Goal: Task Accomplishment & Management: Use online tool/utility

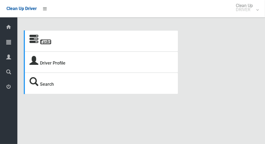
click at [43, 44] on link "Tasks" at bounding box center [45, 41] width 11 height 5
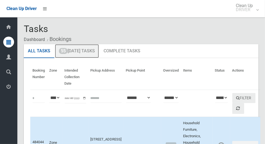
click at [75, 52] on link "55 Today's Tasks" at bounding box center [77, 51] width 44 height 14
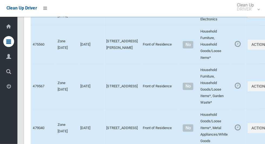
scroll to position [2584, 0]
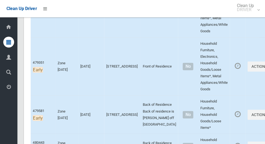
scroll to position [84, 0]
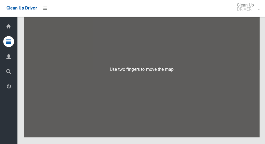
scroll to position [3412, 0]
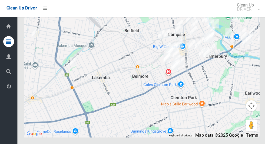
click at [49, 56] on div at bounding box center [141, 69] width 235 height 135
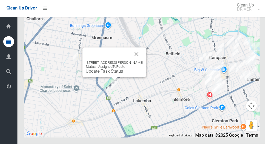
click at [138, 61] on button "Close" at bounding box center [135, 54] width 13 height 13
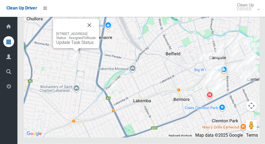
click at [95, 32] on button "Close" at bounding box center [88, 25] width 13 height 13
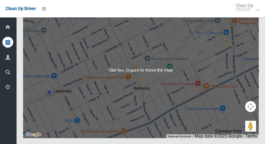
scroll to position [3411, 0]
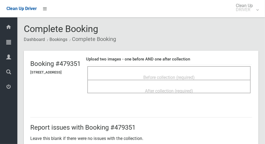
click at [215, 72] on div "Before collection (required)" at bounding box center [168, 77] width 151 height 10
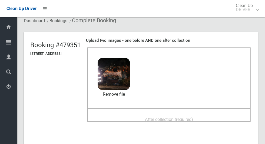
scroll to position [24, 0]
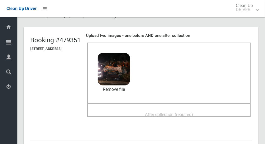
click at [186, 112] on span "After collection (required)" at bounding box center [169, 114] width 48 height 5
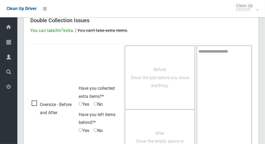
scroll to position [442, 0]
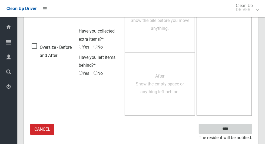
click at [241, 129] on input "****" at bounding box center [225, 129] width 53 height 10
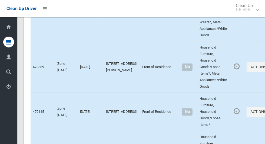
scroll to position [3412, 0]
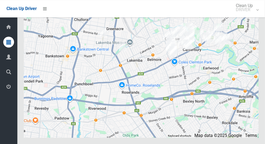
click at [262, 69] on div at bounding box center [249, 69] width 69 height 69
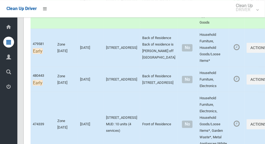
scroll to position [262, 0]
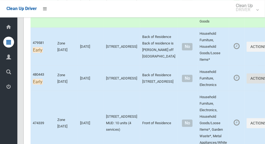
click at [248, 83] on button "Actions" at bounding box center [260, 78] width 26 height 10
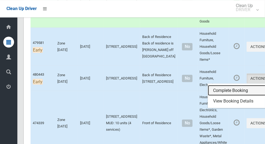
click at [236, 95] on link "Complete Booking" at bounding box center [240, 90] width 64 height 11
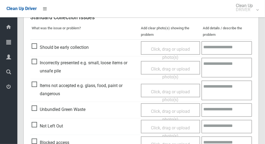
scroll to position [136, 0]
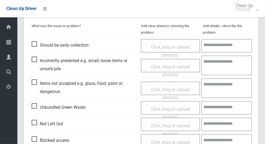
click at [32, 127] on span "Not Left Out" at bounding box center [47, 123] width 31 height 8
click at [34, 123] on span "Not Left Out" at bounding box center [47, 123] width 31 height 8
click at [176, 125] on span "Click, drag or upload photo(s)" at bounding box center [170, 129] width 39 height 13
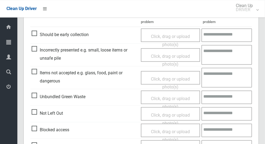
scroll to position [148, 0]
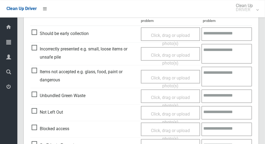
click at [181, 114] on span "Click, drag or upload photo(s)" at bounding box center [170, 117] width 39 height 13
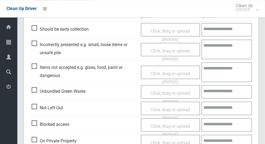
scroll to position [154, 0]
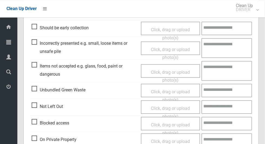
click at [183, 109] on span "Click, drag or upload photo(s)" at bounding box center [170, 111] width 39 height 13
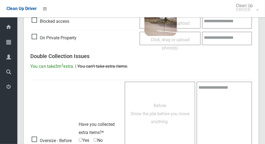
scroll to position [348, 0]
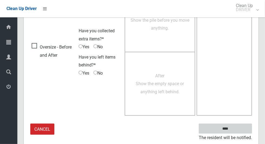
click at [242, 129] on input "****" at bounding box center [225, 128] width 53 height 10
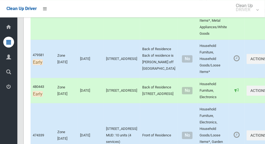
scroll to position [250, 0]
click at [248, 64] on button "Actions" at bounding box center [260, 59] width 26 height 10
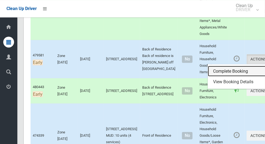
click at [225, 77] on link "Complete Booking" at bounding box center [240, 71] width 64 height 11
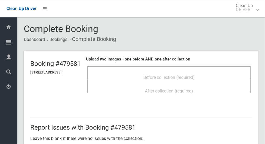
click at [186, 75] on span "Before collection (required)" at bounding box center [168, 77] width 51 height 5
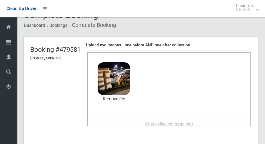
scroll to position [14, 0]
click at [193, 121] on span "After collection (required)" at bounding box center [169, 123] width 48 height 5
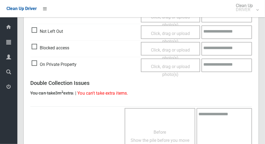
scroll to position [442, 0]
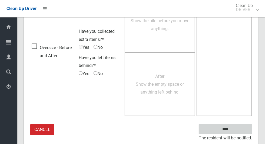
click at [237, 129] on input "****" at bounding box center [225, 129] width 53 height 10
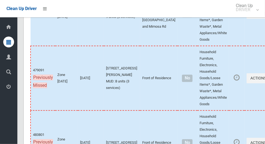
scroll to position [2836, 0]
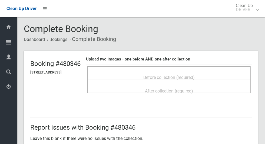
click at [228, 72] on div "Before collection (required)" at bounding box center [168, 77] width 151 height 10
click at [212, 75] on div "Before collection (required)" at bounding box center [168, 77] width 151 height 10
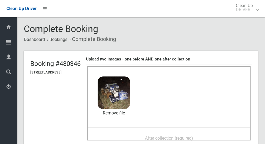
click at [131, 134] on div "After collection (required)" at bounding box center [168, 137] width 151 height 10
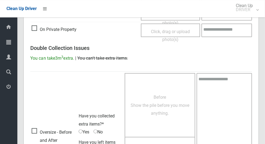
scroll to position [442, 0]
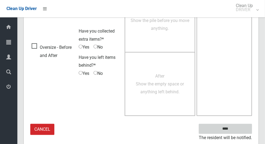
click at [243, 129] on input "****" at bounding box center [225, 129] width 53 height 10
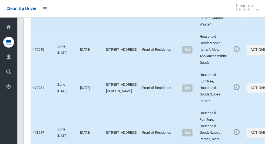
scroll to position [2660, 0]
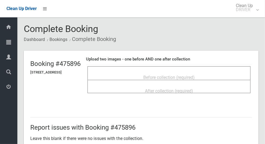
scroll to position [2, 0]
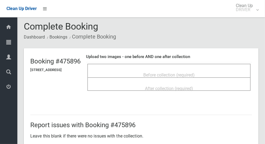
click at [186, 74] on span "Before collection (required)" at bounding box center [168, 74] width 51 height 5
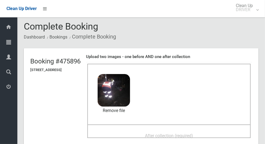
scroll to position [0, 0]
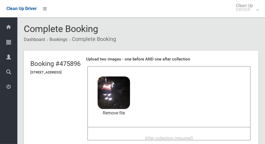
click at [225, 133] on div "After collection (required)" at bounding box center [168, 137] width 151 height 10
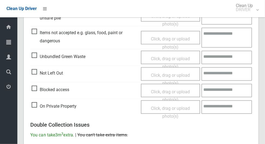
scroll to position [442, 0]
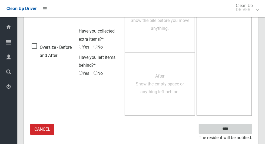
click at [237, 128] on input "****" at bounding box center [225, 129] width 53 height 10
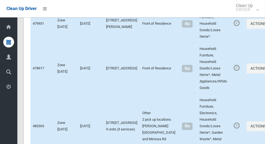
scroll to position [2727, 0]
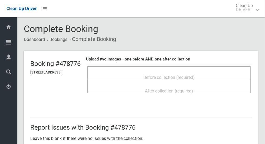
click at [195, 78] on span "Before collection (required)" at bounding box center [168, 77] width 51 height 5
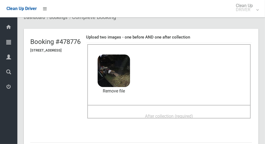
scroll to position [22, 0]
click at [193, 113] on span "After collection (required)" at bounding box center [169, 115] width 48 height 5
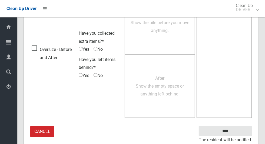
scroll to position [442, 0]
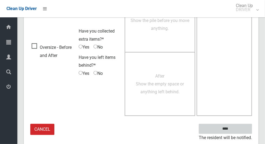
click at [244, 129] on input "****" at bounding box center [225, 129] width 53 height 10
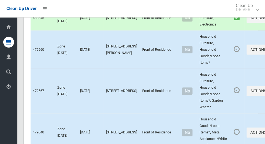
scroll to position [2578, 0]
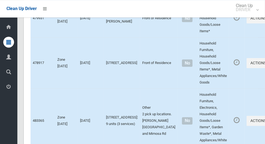
scroll to position [2731, 0]
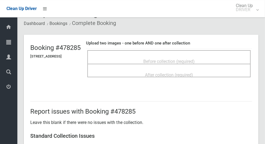
scroll to position [15, 0]
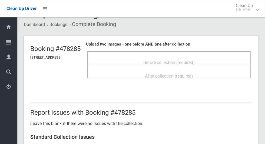
click at [192, 62] on span "Before collection (required)" at bounding box center [168, 62] width 51 height 5
click at [165, 60] on span "Before collection (required)" at bounding box center [168, 62] width 51 height 5
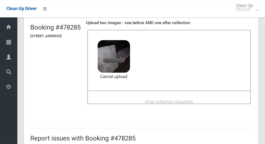
scroll to position [39, 0]
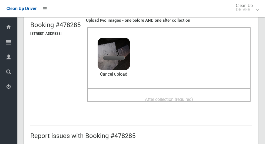
click at [218, 98] on div "After collection (required)" at bounding box center [168, 99] width 151 height 10
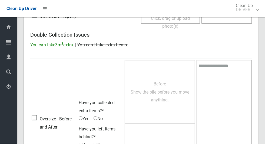
scroll to position [442, 0]
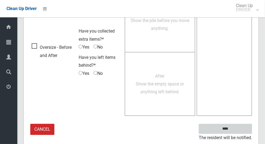
click at [238, 129] on input "****" at bounding box center [225, 129] width 53 height 10
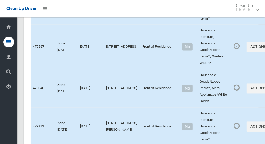
scroll to position [2612, 0]
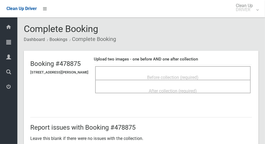
click at [195, 76] on span "Before collection (required)" at bounding box center [172, 77] width 51 height 5
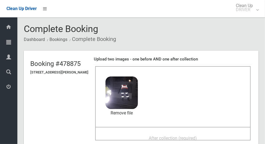
scroll to position [31, 0]
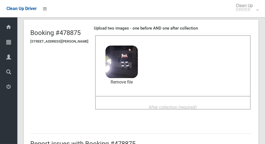
click at [197, 104] on span "After collection (required)" at bounding box center [173, 106] width 48 height 5
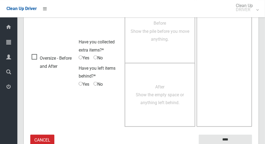
scroll to position [442, 0]
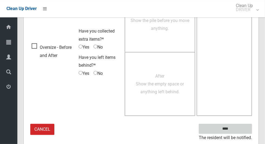
click at [245, 126] on input "****" at bounding box center [225, 129] width 53 height 10
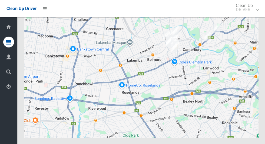
scroll to position [3409, 0]
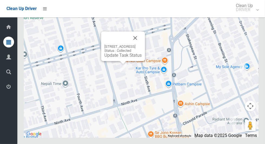
click at [142, 44] on button "Close" at bounding box center [135, 37] width 13 height 13
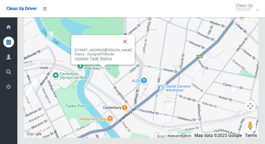
click at [132, 48] on button "Close" at bounding box center [125, 41] width 13 height 13
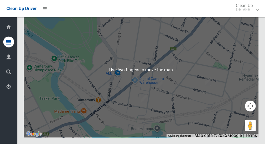
scroll to position [3411, 0]
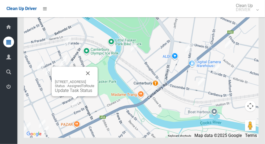
click at [94, 79] on button "Close" at bounding box center [87, 73] width 13 height 13
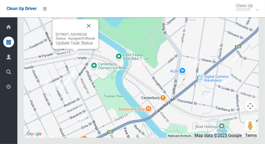
click at [95, 32] on button "Close" at bounding box center [88, 25] width 13 height 13
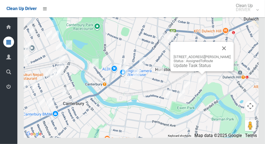
click at [231, 55] on button "Close" at bounding box center [224, 48] width 13 height 13
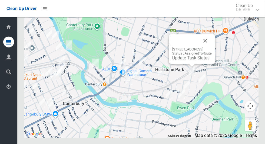
click at [212, 47] on button "Close" at bounding box center [205, 40] width 13 height 13
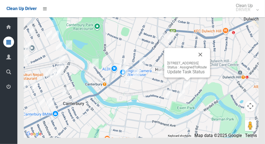
click at [207, 61] on button "Close" at bounding box center [200, 54] width 13 height 13
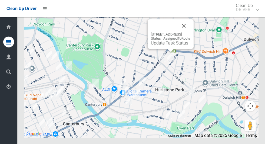
click at [190, 32] on button "Close" at bounding box center [183, 25] width 13 height 13
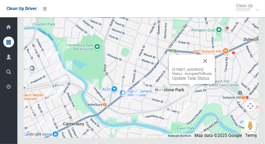
click at [215, 79] on div "115 Duntroon Street, HURLSTONE PARK NSW 2193 Status : AssignedToRoute Update Ta…" at bounding box center [192, 68] width 46 height 29
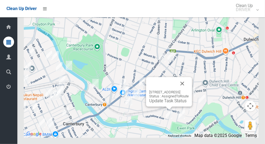
click at [189, 90] on button "Close" at bounding box center [182, 83] width 13 height 13
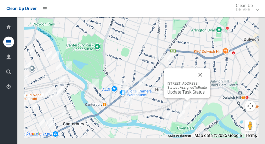
click at [207, 81] on button "Close" at bounding box center [200, 74] width 13 height 13
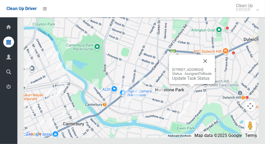
click at [215, 77] on div "115 Duntroon Street, HURLSTONE PARK NSW 2193 Status : AssignedToRoute Update Ta…" at bounding box center [192, 68] width 46 height 29
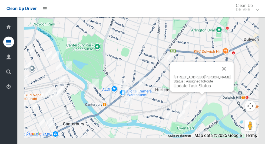
click at [234, 83] on div "19 Starkey Street, HURLSTONE PARK NSW 2193 Status : AssignedToRoute Update Task…" at bounding box center [202, 76] width 64 height 29
click at [231, 75] on button "Close" at bounding box center [224, 68] width 13 height 13
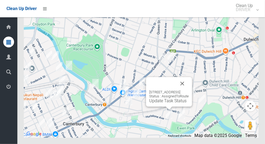
click at [189, 90] on button "Close" at bounding box center [182, 83] width 13 height 13
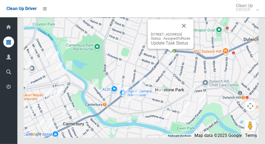
click at [168, 45] on link "Update Task Status" at bounding box center [169, 42] width 37 height 5
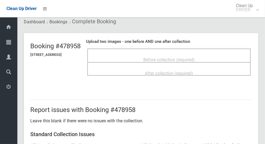
scroll to position [17, 0]
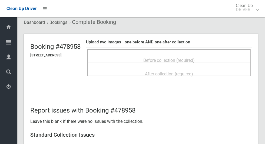
click at [213, 58] on div "Before collection (required)" at bounding box center [168, 60] width 151 height 10
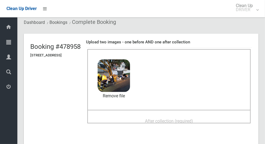
click at [184, 120] on span "After collection (required)" at bounding box center [169, 120] width 48 height 5
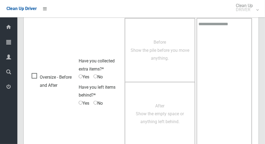
scroll to position [442, 0]
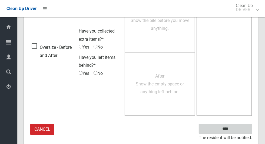
click at [226, 132] on input "****" at bounding box center [225, 129] width 53 height 10
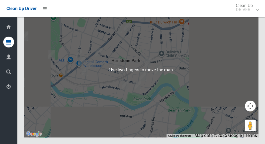
scroll to position [3399, 0]
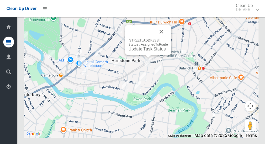
click at [168, 38] on button "Close" at bounding box center [161, 31] width 13 height 13
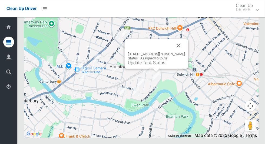
click at [185, 52] on button "Close" at bounding box center [178, 45] width 13 height 13
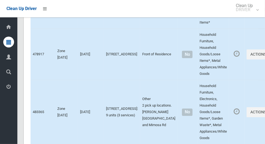
scroll to position [2739, 0]
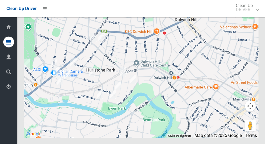
scroll to position [3411, 0]
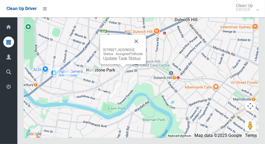
click at [143, 48] on button "Close" at bounding box center [136, 41] width 13 height 13
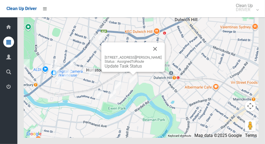
click at [162, 55] on button "Close" at bounding box center [155, 48] width 13 height 13
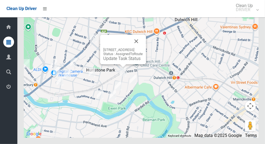
click at [116, 61] on link "Update Task Status" at bounding box center [121, 58] width 37 height 5
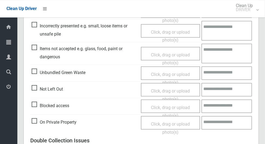
scroll to position [171, 0]
click at [34, 88] on span "Not Left Out" at bounding box center [47, 89] width 31 height 8
click at [175, 92] on span "Click, drag or upload photo(s)" at bounding box center [170, 94] width 39 height 13
click at [36, 88] on span "Not Left Out" at bounding box center [47, 89] width 31 height 8
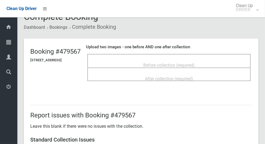
scroll to position [0, 0]
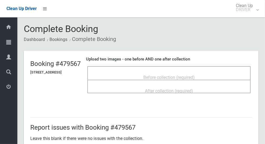
click at [228, 77] on div "Before collection (required)" at bounding box center [168, 77] width 151 height 10
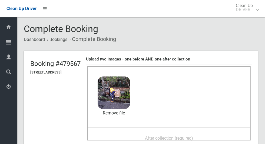
click at [193, 135] on span "After collection (required)" at bounding box center [169, 137] width 48 height 5
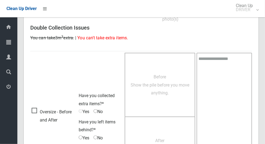
scroll to position [442, 0]
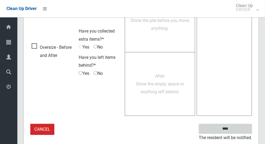
click at [240, 129] on input "****" at bounding box center [225, 129] width 53 height 10
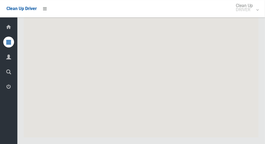
scroll to position [3411, 0]
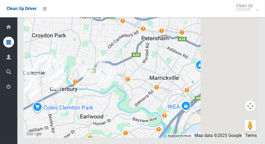
click at [114, 94] on div at bounding box center [141, 69] width 235 height 135
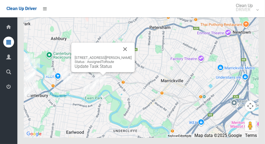
click at [87, 69] on div "19 Starkey Street, HURLSTONE PARK NSW 2193 Status : AssignedToRoute Update Task…" at bounding box center [103, 61] width 57 height 13
click at [90, 72] on div "19 Starkey Street, HURLSTONE PARK NSW 2193 Status : AssignedToRoute Update Task…" at bounding box center [103, 56] width 64 height 29
click at [88, 72] on div "19 Starkey Street, HURLSTONE PARK NSW 2193 Status : AssignedToRoute Update Task…" at bounding box center [103, 56] width 64 height 29
click at [94, 72] on div "19 Starkey Street, HURLSTONE PARK NSW 2193 Status : AssignedToRoute Update Task…" at bounding box center [103, 56] width 64 height 29
click at [91, 69] on link "Update Task Status" at bounding box center [93, 66] width 37 height 5
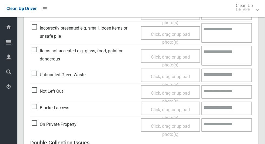
scroll to position [169, 0]
click at [32, 107] on span "Blocked access" at bounding box center [51, 108] width 38 height 8
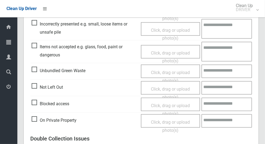
scroll to position [181, 0]
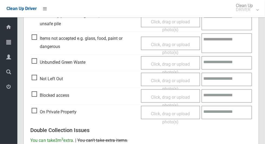
click at [182, 99] on span "Click, drag or upload photo(s)" at bounding box center [170, 100] width 39 height 13
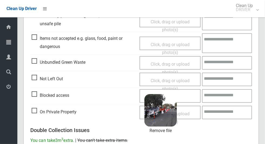
scroll to position [348, 0]
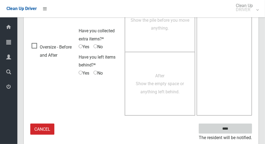
click at [240, 129] on input "****" at bounding box center [225, 128] width 53 height 10
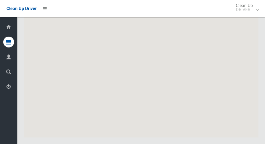
scroll to position [3411, 0]
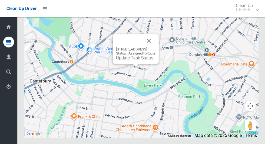
click at [155, 47] on button "Close" at bounding box center [148, 40] width 13 height 13
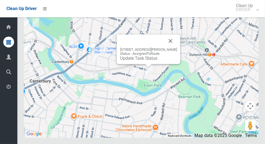
click at [177, 47] on button "Close" at bounding box center [170, 40] width 13 height 13
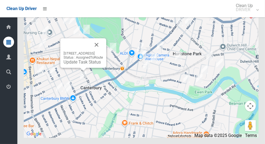
click at [103, 51] on button "Close" at bounding box center [96, 44] width 13 height 13
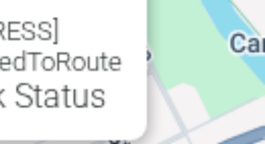
click at [91, 65] on button "Close" at bounding box center [84, 58] width 13 height 13
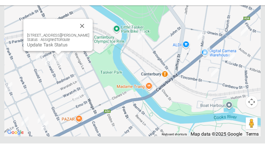
click at [97, 43] on button "Close" at bounding box center [95, 36] width 13 height 13
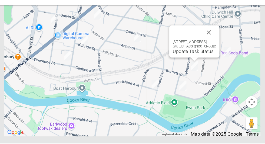
click at [185, 65] on div "25 Hopetoun Street, HURLSTONE PARK NSW 2193 Status : AssignedToRoute Update Tas…" at bounding box center [198, 50] width 46 height 29
click at [187, 62] on link "Update Task Status" at bounding box center [196, 59] width 37 height 5
click at [185, 62] on link "Update Task Status" at bounding box center [196, 59] width 37 height 5
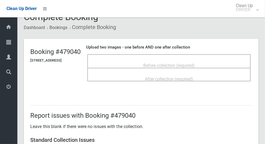
scroll to position [8, 0]
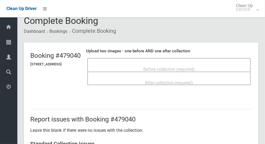
click at [213, 71] on div "After collection (required)" at bounding box center [168, 78] width 163 height 14
click at [192, 68] on span "Before collection (required)" at bounding box center [168, 69] width 51 height 5
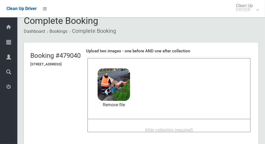
click at [213, 128] on div "After collection (required)" at bounding box center [168, 129] width 151 height 10
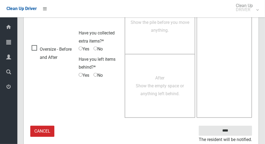
scroll to position [442, 0]
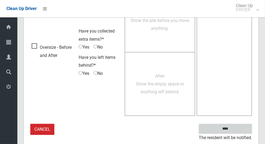
click at [240, 127] on input "****" at bounding box center [225, 129] width 53 height 10
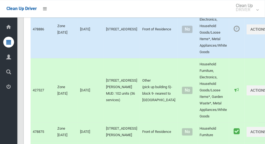
scroll to position [3411, 0]
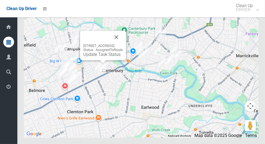
click at [120, 44] on button "Close" at bounding box center [116, 37] width 13 height 13
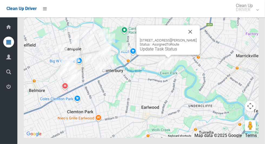
click at [197, 38] on button "Close" at bounding box center [190, 31] width 13 height 13
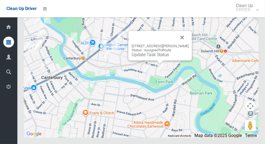
click at [154, 60] on div "[STREET_ADDRESS][PERSON_NAME] Status : AssignedToRoute Update Task Status" at bounding box center [160, 45] width 64 height 29
click at [142, 60] on div "[STREET_ADDRESS][PERSON_NAME] Status : AssignedToRoute Update Task Status" at bounding box center [160, 45] width 64 height 29
click at [147, 60] on div "[STREET_ADDRESS][PERSON_NAME] Status : AssignedToRoute Update Task Status" at bounding box center [160, 45] width 64 height 29
click at [150, 57] on link "Update Task Status" at bounding box center [150, 54] width 37 height 5
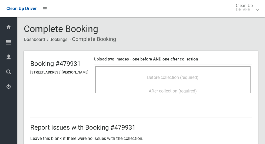
click at [195, 75] on span "Before collection (required)" at bounding box center [172, 77] width 51 height 5
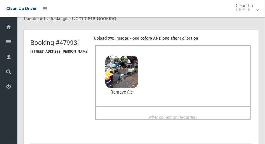
scroll to position [21, 0]
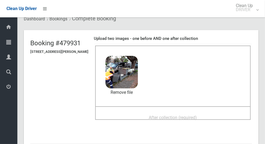
click at [194, 117] on span "After collection (required)" at bounding box center [173, 117] width 48 height 5
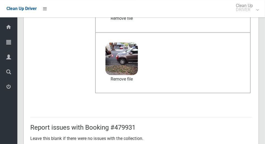
scroll to position [442, 0]
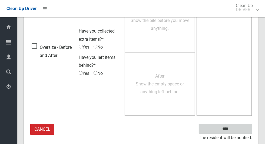
click at [237, 125] on input "****" at bounding box center [225, 129] width 53 height 10
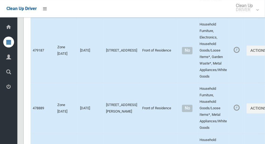
scroll to position [3411, 0]
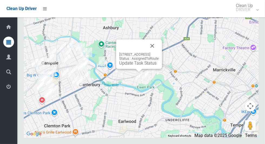
click at [132, 69] on div "[STREET_ADDRESS] Status : AssignedToRoute Update Task Status" at bounding box center [139, 53] width 46 height 29
click at [126, 69] on div "26 Foord Avenue, HURLSTONE PARK NSW 2193 Status : AssignedToRoute Update Task S…" at bounding box center [139, 53] width 46 height 29
click at [129, 65] on link "Update Task Status" at bounding box center [137, 62] width 37 height 5
click at [131, 52] on div at bounding box center [132, 45] width 26 height 13
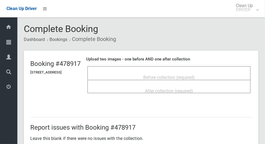
scroll to position [14, 0]
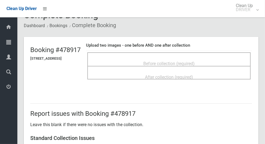
click at [227, 58] on div "Before collection (required)" at bounding box center [168, 63] width 151 height 10
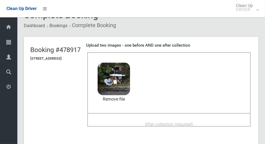
click at [193, 124] on span "After collection (required)" at bounding box center [169, 123] width 48 height 5
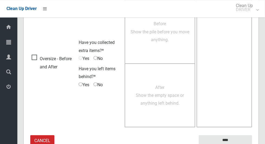
scroll to position [442, 0]
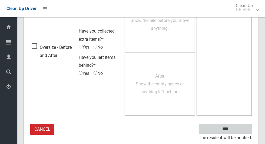
click at [242, 125] on input "****" at bounding box center [225, 129] width 53 height 10
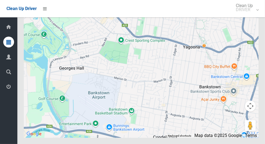
scroll to position [3236, 0]
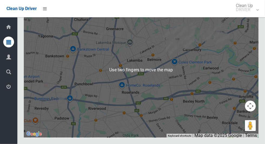
scroll to position [3397, 0]
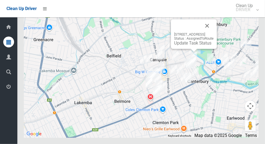
click at [214, 32] on button "Close" at bounding box center [207, 25] width 13 height 13
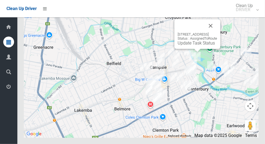
click at [217, 32] on button "Close" at bounding box center [210, 25] width 13 height 13
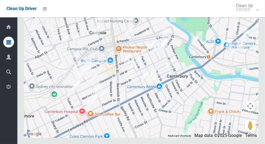
scroll to position [3411, 0]
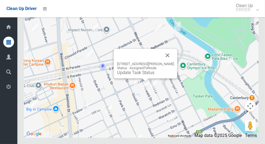
click at [174, 62] on button "Close" at bounding box center [167, 55] width 13 height 13
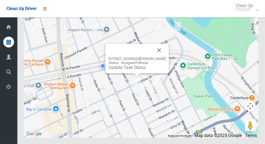
click at [165, 57] on button "Close" at bounding box center [159, 50] width 13 height 13
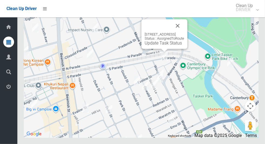
scroll to position [3139, 0]
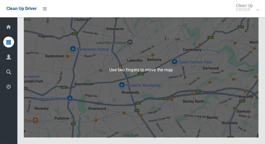
scroll to position [3404, 0]
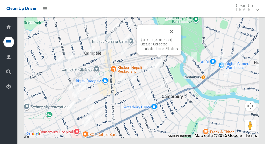
click at [178, 38] on button "Close" at bounding box center [171, 31] width 13 height 13
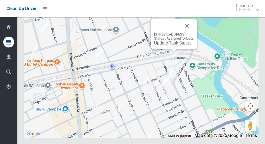
click at [194, 32] on button "Close" at bounding box center [187, 25] width 13 height 13
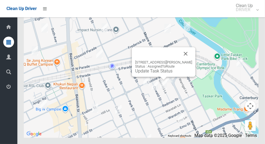
click at [187, 60] on button "Close" at bounding box center [185, 53] width 13 height 13
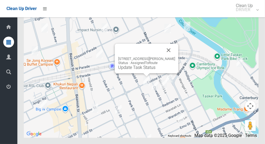
click at [174, 57] on button "Close" at bounding box center [168, 50] width 13 height 13
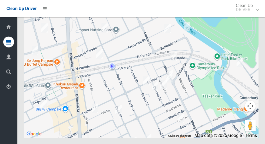
scroll to position [3130, 0]
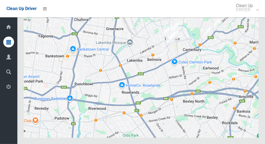
scroll to position [3396, 0]
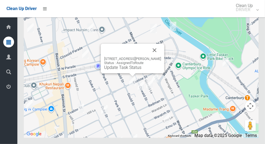
click at [132, 73] on div "[STREET_ADDRESS][PERSON_NAME] Status : AssignedToRoute Update Task Status" at bounding box center [133, 58] width 64 height 29
click at [131, 70] on link "Update Task Status" at bounding box center [122, 67] width 37 height 5
click at [132, 70] on link "Update Task Status" at bounding box center [122, 67] width 37 height 5
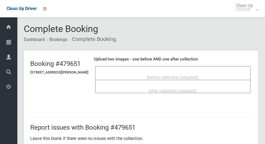
click at [230, 72] on div "Before collection (required)" at bounding box center [173, 77] width 144 height 10
click at [226, 75] on div "Before collection (required)" at bounding box center [173, 77] width 144 height 10
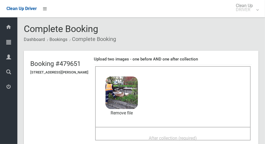
scroll to position [2, 0]
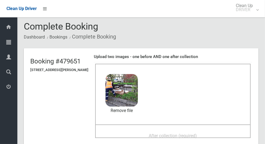
click at [210, 133] on div "After collection (required)" at bounding box center [173, 135] width 144 height 10
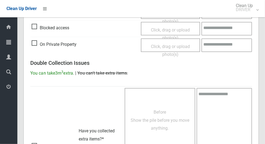
scroll to position [442, 0]
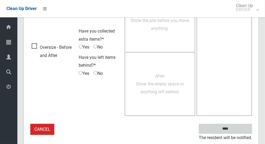
click at [240, 130] on input "****" at bounding box center [225, 129] width 53 height 10
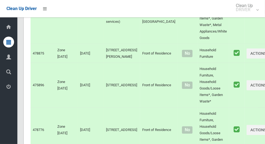
scroll to position [3411, 0]
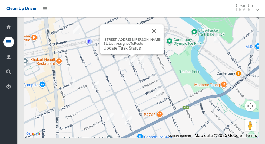
click at [158, 37] on button "Close" at bounding box center [154, 30] width 13 height 13
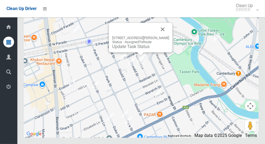
click at [167, 36] on button "Close" at bounding box center [162, 29] width 13 height 13
click at [166, 36] on button "Close" at bounding box center [162, 29] width 13 height 13
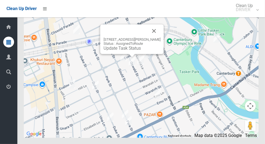
click at [157, 37] on button "Close" at bounding box center [154, 30] width 13 height 13
click at [111, 54] on div "1/19 Oswald Street, CAMPSIE NSW 2194 Status : AssignedToRoute Update Task Status" at bounding box center [132, 38] width 64 height 29
click at [112, 54] on div "1/19 Oswald Street, CAMPSIE NSW 2194 Status : AssignedToRoute Update Task Status" at bounding box center [132, 38] width 64 height 29
click at [127, 54] on div "1/19 Oswald Street, CAMPSIE NSW 2194 Status : AssignedToRoute Update Task Status" at bounding box center [132, 38] width 64 height 29
click at [129, 54] on div "1/19 Oswald Street, CAMPSIE NSW 2194 Status : AssignedToRoute Update Task Status" at bounding box center [132, 38] width 64 height 29
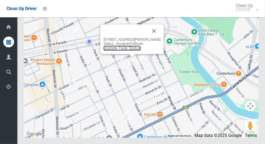
click at [130, 51] on link "Update Task Status" at bounding box center [122, 47] width 37 height 5
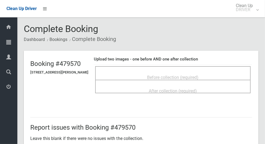
click at [184, 75] on span "Before collection (required)" at bounding box center [172, 77] width 51 height 5
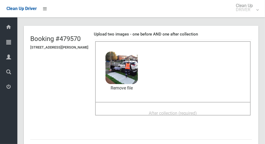
scroll to position [25, 0]
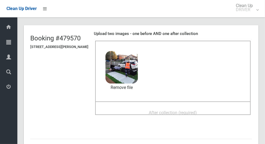
click at [190, 110] on span "After collection (required)" at bounding box center [173, 112] width 48 height 5
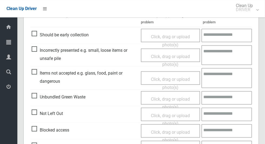
scroll to position [442, 0]
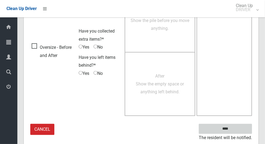
click at [237, 129] on input "****" at bounding box center [225, 129] width 53 height 10
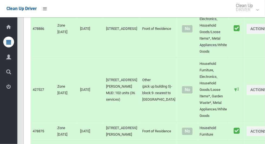
scroll to position [3411, 0]
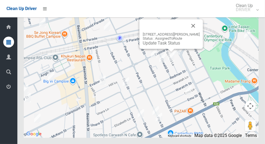
click at [174, 45] on link "Update Task Status" at bounding box center [161, 42] width 37 height 5
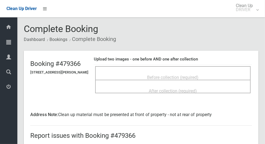
click at [117, 74] on div "Before collection (required)" at bounding box center [173, 77] width 144 height 10
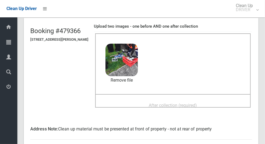
scroll to position [32, 0]
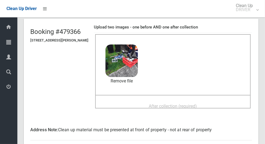
click at [190, 103] on span "After collection (required)" at bounding box center [173, 105] width 48 height 5
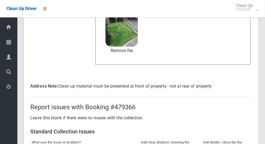
scroll to position [287, 0]
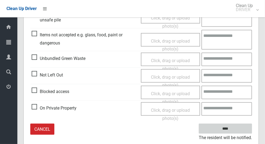
click at [235, 131] on input "****" at bounding box center [225, 128] width 53 height 10
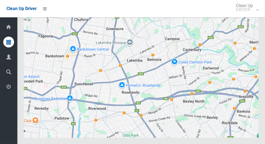
scroll to position [3411, 0]
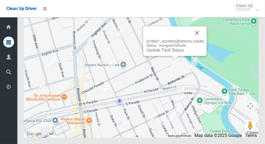
click at [202, 39] on button "Close" at bounding box center [197, 32] width 13 height 13
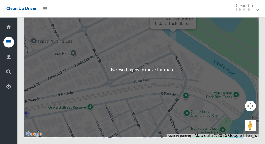
scroll to position [3392, 0]
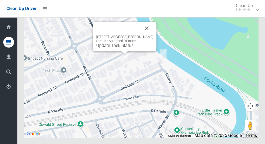
click at [150, 35] on button "Close" at bounding box center [146, 28] width 13 height 13
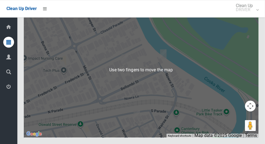
scroll to position [3376, 0]
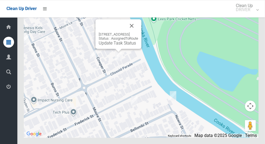
click at [138, 32] on button "Close" at bounding box center [131, 25] width 13 height 13
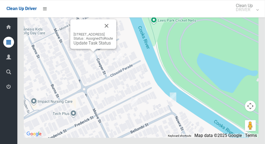
click at [113, 32] on button "Close" at bounding box center [106, 25] width 13 height 13
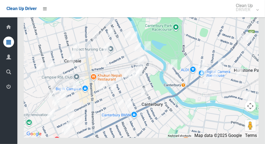
scroll to position [3404, 0]
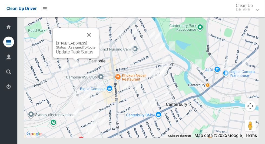
click at [95, 41] on button "Close" at bounding box center [88, 34] width 13 height 13
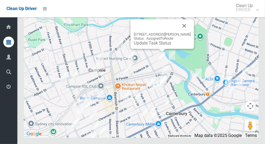
click at [189, 32] on button "Close" at bounding box center [184, 25] width 13 height 13
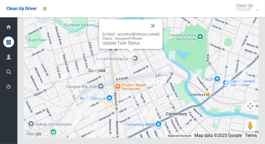
click at [155, 32] on button "Close" at bounding box center [153, 25] width 13 height 13
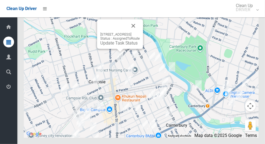
click at [111, 45] on link "Update Task Status" at bounding box center [118, 42] width 37 height 5
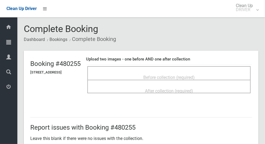
click at [228, 72] on div "Before collection (required)" at bounding box center [168, 77] width 151 height 10
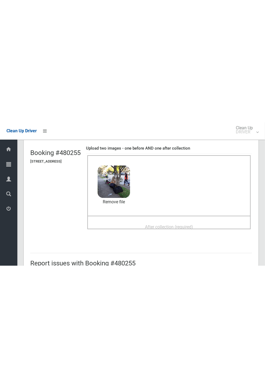
scroll to position [33, 0]
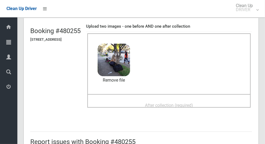
click at [193, 102] on span "After collection (required)" at bounding box center [169, 104] width 48 height 5
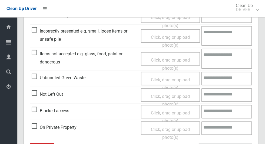
scroll to position [279, 0]
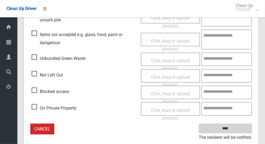
click at [242, 126] on input "****" at bounding box center [225, 128] width 53 height 10
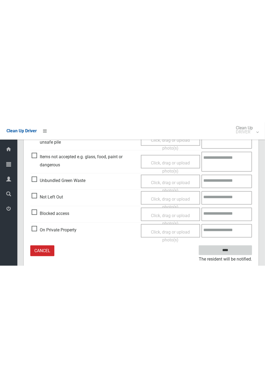
scroll to position [50, 0]
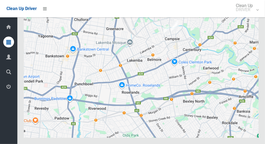
scroll to position [3404, 0]
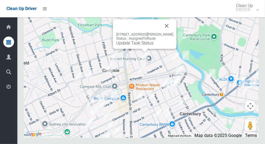
click at [171, 32] on button "Close" at bounding box center [166, 25] width 13 height 13
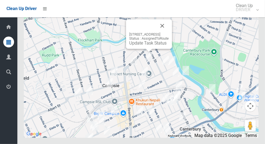
click at [169, 32] on button "Close" at bounding box center [162, 25] width 13 height 13
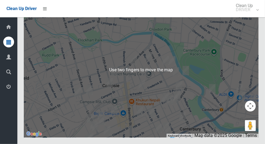
scroll to position [3411, 0]
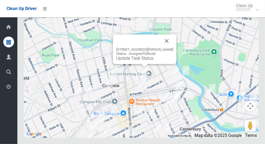
click at [144, 64] on div "[STREET_ADDRESS][PERSON_NAME] Status : AssignedToRoute Update Task Status" at bounding box center [145, 48] width 64 height 29
click at [143, 64] on div "[STREET_ADDRESS][PERSON_NAME] Status : AssignedToRoute Update Task Status" at bounding box center [145, 48] width 64 height 29
click at [141, 64] on div "[STREET_ADDRESS][PERSON_NAME] Status : AssignedToRoute Update Task Status" at bounding box center [145, 48] width 64 height 29
click at [143, 64] on div "[STREET_ADDRESS][PERSON_NAME] Status : AssignedToRoute Update Task Status" at bounding box center [145, 48] width 64 height 29
click at [141, 64] on div "38 Browning Street, CAMPSIE NSW 2194 Status : AssignedToRoute Update Task Status" at bounding box center [145, 48] width 64 height 29
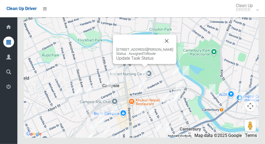
click at [139, 64] on div "38 Browning Street, CAMPSIE NSW 2194 Status : AssignedToRoute Update Task Status" at bounding box center [145, 48] width 64 height 29
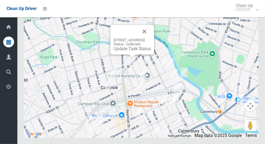
click at [122, 54] on div "151-153 Brighton Avenue, CAMPSIE NSW 2194 Status : Collected Update Task Status" at bounding box center [132, 39] width 44 height 29
click at [110, 54] on div "151-153 Brighton Avenue, CAMPSIE NSW 2194 Status : Collected Update Task Status" at bounding box center [132, 39] width 44 height 29
click at [114, 51] on link "Update Task Status" at bounding box center [132, 48] width 37 height 5
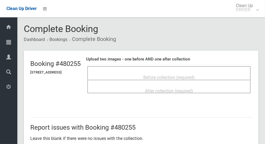
click at [219, 76] on div "Before collection (required)" at bounding box center [168, 77] width 151 height 10
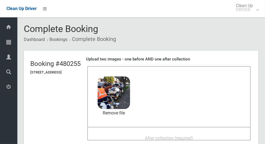
click at [217, 132] on div "After collection (required)" at bounding box center [168, 137] width 151 height 10
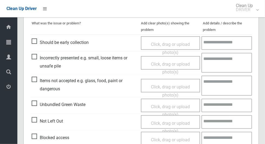
scroll to position [279, 0]
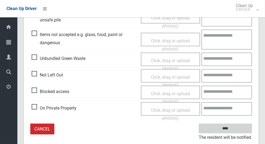
click at [235, 127] on input "****" at bounding box center [225, 128] width 53 height 10
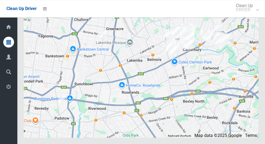
scroll to position [3411, 0]
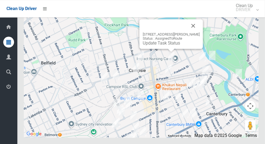
click at [196, 32] on button "Close" at bounding box center [193, 25] width 13 height 13
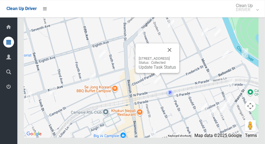
click at [176, 56] on button "Close" at bounding box center [169, 49] width 13 height 13
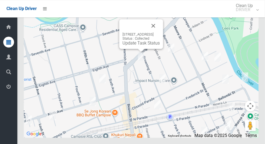
click at [160, 32] on button "Close" at bounding box center [153, 25] width 13 height 13
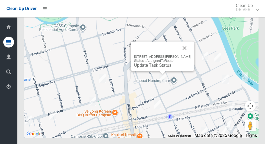
click at [162, 68] on link "Update Task Status" at bounding box center [152, 64] width 37 height 5
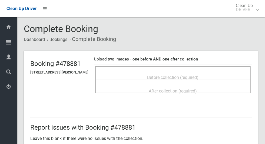
click at [174, 77] on span "Before collection (required)" at bounding box center [172, 77] width 51 height 5
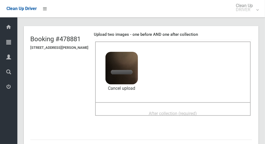
scroll to position [24, 0]
click at [190, 111] on span "After collection (required)" at bounding box center [173, 113] width 48 height 5
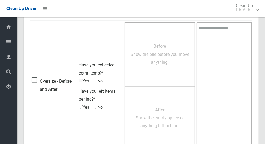
scroll to position [442, 0]
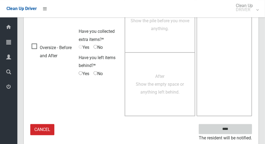
click at [238, 128] on input "****" at bounding box center [225, 129] width 53 height 10
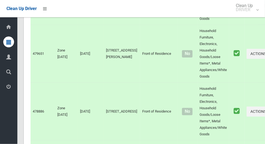
scroll to position [3411, 0]
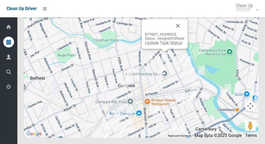
click at [184, 32] on button "Close" at bounding box center [177, 25] width 13 height 13
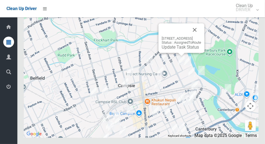
click at [201, 36] on button "Close" at bounding box center [194, 29] width 13 height 13
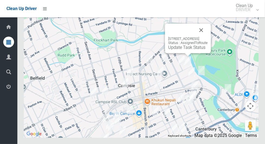
click at [208, 36] on button "Close" at bounding box center [201, 30] width 13 height 13
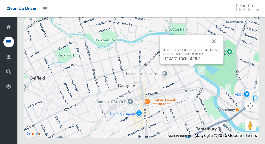
click at [214, 48] on button "Close" at bounding box center [213, 41] width 13 height 13
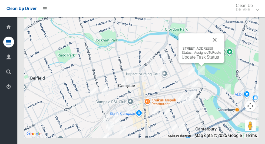
click at [221, 46] on button "Close" at bounding box center [214, 39] width 13 height 13
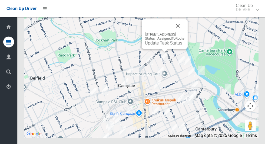
scroll to position [3411, 0]
click at [184, 32] on button "Close" at bounding box center [177, 25] width 13 height 13
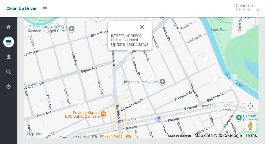
click at [148, 34] on button "Close" at bounding box center [141, 27] width 13 height 13
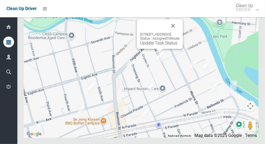
click at [180, 32] on button "Close" at bounding box center [173, 25] width 13 height 13
click at [160, 45] on link "Update Task Status" at bounding box center [158, 42] width 37 height 5
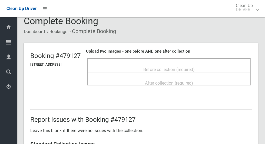
scroll to position [9, 0]
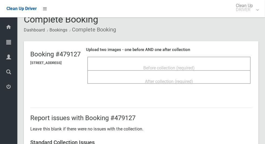
click at [195, 68] on span "Before collection (required)" at bounding box center [168, 67] width 51 height 5
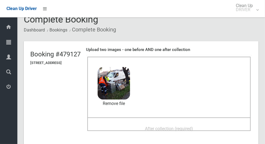
scroll to position [15, 0]
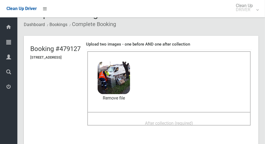
click at [187, 120] on span "After collection (required)" at bounding box center [169, 122] width 48 height 5
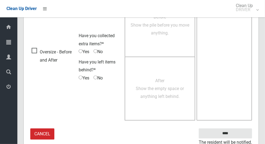
scroll to position [442, 0]
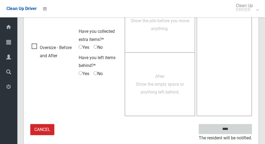
click at [244, 127] on input "****" at bounding box center [225, 129] width 53 height 10
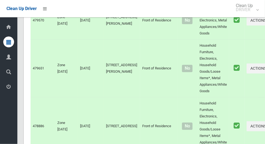
scroll to position [3411, 0]
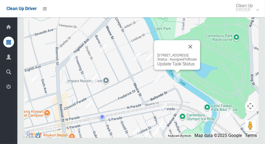
click at [197, 53] on button "Close" at bounding box center [190, 46] width 13 height 13
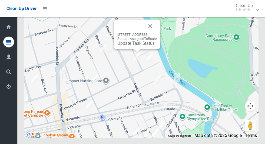
click at [157, 32] on button "Close" at bounding box center [150, 25] width 13 height 13
click at [138, 46] on link "Update Task Status" at bounding box center [135, 43] width 37 height 5
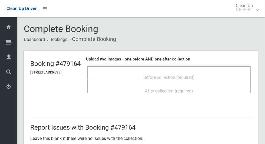
scroll to position [8, 0]
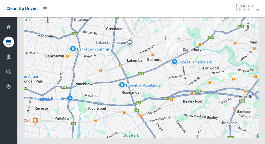
scroll to position [3411, 0]
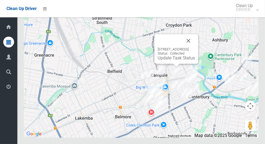
click at [195, 47] on button "Close" at bounding box center [188, 40] width 13 height 13
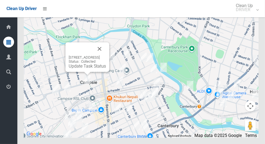
click at [106, 55] on button "Close" at bounding box center [99, 48] width 13 height 13
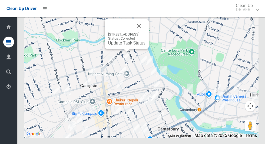
click at [145, 32] on button "Close" at bounding box center [138, 25] width 13 height 13
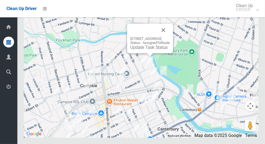
click at [170, 36] on button "Close" at bounding box center [163, 30] width 13 height 13
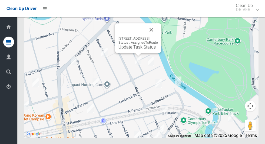
click at [158, 36] on button "Close" at bounding box center [151, 29] width 13 height 13
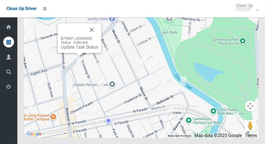
click at [98, 36] on button "Close" at bounding box center [91, 29] width 13 height 13
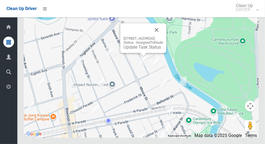
click at [163, 36] on button "Close" at bounding box center [156, 29] width 13 height 13
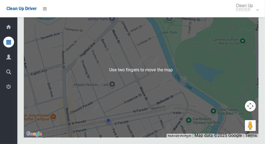
scroll to position [3407, 0]
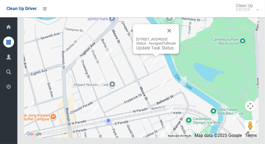
click at [159, 54] on div "19 Clissold Parade, CAMPSIE NSW 2194 Status : AssignedToRoute Update Task Status" at bounding box center [156, 38] width 46 height 29
click at [176, 37] on button "Close" at bounding box center [169, 30] width 13 height 13
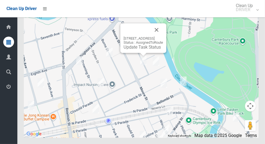
click at [141, 53] on div "77 Cowper Street, CAMPSIE NSW 2194 Status : AssignedToRoute Update Task Status" at bounding box center [143, 37] width 46 height 29
click at [136, 53] on div "77 Cowper Street, CAMPSIE NSW 2194 Status : AssignedToRoute Update Task Status" at bounding box center [143, 37] width 46 height 29
click at [145, 49] on link "Update Task Status" at bounding box center [142, 46] width 37 height 5
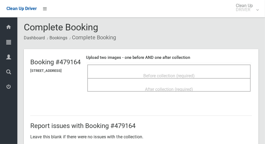
scroll to position [9, 0]
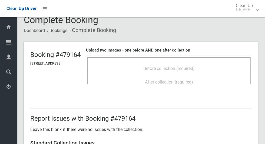
click at [230, 63] on div "Before collection (required)" at bounding box center [168, 68] width 151 height 10
click at [175, 66] on span "Before collection (required)" at bounding box center [168, 68] width 51 height 5
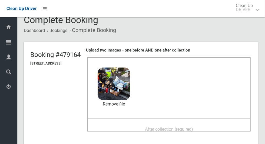
click at [202, 133] on div "After collection (required)" at bounding box center [168, 129] width 151 height 10
click at [174, 126] on span "After collection (required)" at bounding box center [169, 128] width 48 height 5
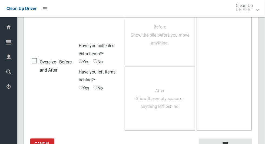
scroll to position [429, 0]
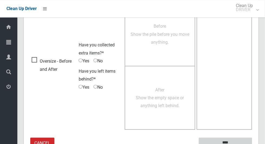
click at [244, 141] on input "****" at bounding box center [225, 142] width 53 height 10
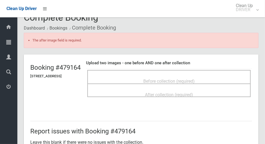
scroll to position [12, 0]
click at [211, 83] on div "Before collection (required)" at bounding box center [168, 80] width 151 height 10
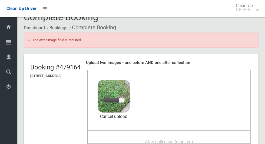
click at [186, 139] on span "After collection (required)" at bounding box center [169, 141] width 48 height 5
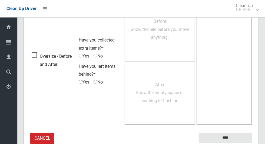
scroll to position [457, 0]
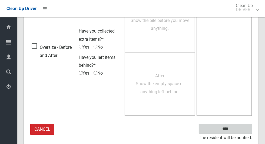
click at [235, 131] on input "****" at bounding box center [225, 129] width 53 height 10
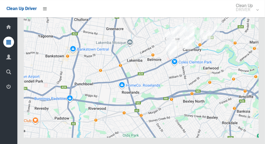
scroll to position [3410, 0]
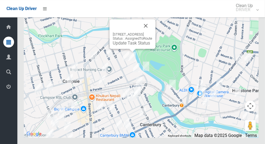
click at [129, 45] on link "Update Task Status" at bounding box center [131, 42] width 37 height 5
click at [129, 49] on div "19 Clissold Parade, CAMPSIE NSW 2194 Status : AssignedToRoute Update Task Status" at bounding box center [132, 33] width 46 height 29
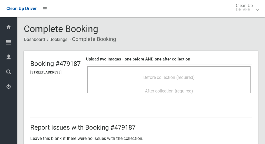
scroll to position [4, 0]
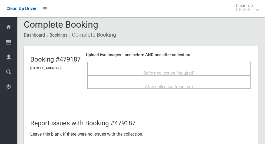
click at [195, 72] on span "Before collection (required)" at bounding box center [168, 72] width 51 height 5
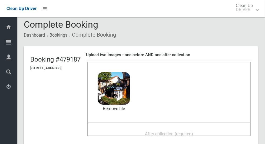
scroll to position [9, 0]
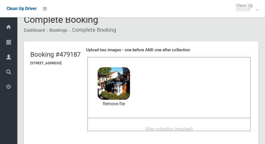
click at [187, 126] on span "After collection (required)" at bounding box center [169, 128] width 48 height 5
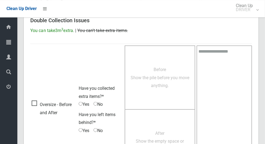
scroll to position [442, 0]
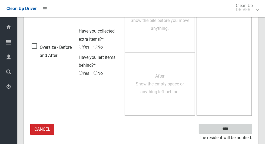
click at [235, 128] on input "****" at bounding box center [225, 129] width 53 height 10
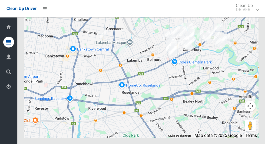
scroll to position [3411, 0]
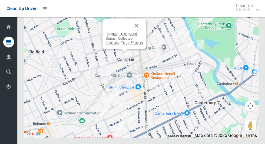
click at [143, 32] on button "Close" at bounding box center [136, 25] width 13 height 13
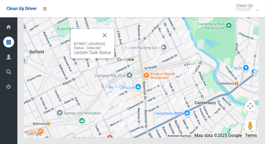
click at [111, 42] on button "Close" at bounding box center [104, 35] width 13 height 13
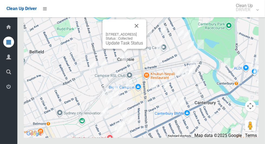
click at [143, 32] on button "Close" at bounding box center [136, 25] width 13 height 13
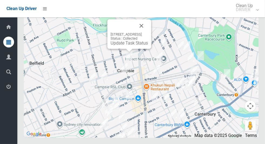
click at [148, 32] on button "Close" at bounding box center [141, 25] width 13 height 13
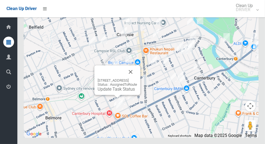
click at [137, 78] on button "Close" at bounding box center [130, 71] width 13 height 13
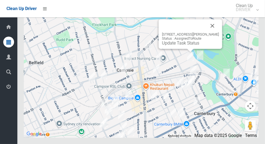
click at [190, 49] on div "30 Frederick Street, CAMPSIE NSW 2194 Status : AssignedToRoute Update Task Stat…" at bounding box center [191, 33] width 64 height 29
click at [187, 45] on link "Update Task Status" at bounding box center [180, 42] width 37 height 5
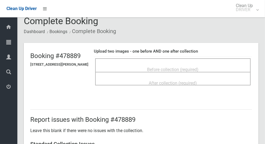
scroll to position [8, 0]
click at [194, 67] on span "Before collection (required)" at bounding box center [172, 69] width 51 height 5
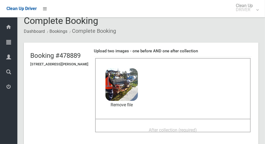
click at [185, 124] on div "After collection (required)" at bounding box center [173, 129] width 144 height 10
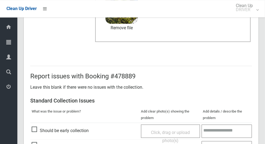
scroll to position [442, 0]
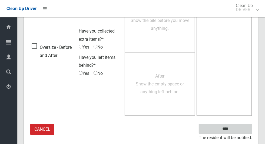
click at [235, 132] on input "****" at bounding box center [225, 129] width 53 height 10
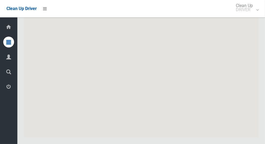
scroll to position [3411, 0]
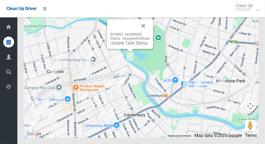
click at [128, 45] on link "Update Task Status" at bounding box center [128, 42] width 37 height 5
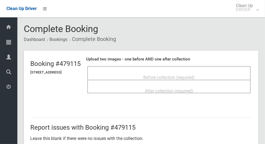
click at [192, 77] on span "Before collection (required)" at bounding box center [168, 77] width 51 height 5
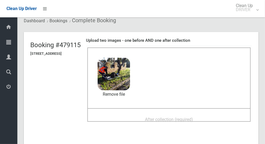
scroll to position [29, 0]
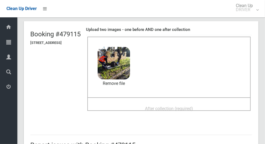
click at [172, 106] on span "After collection (required)" at bounding box center [169, 108] width 48 height 5
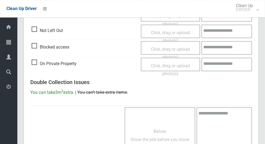
scroll to position [442, 0]
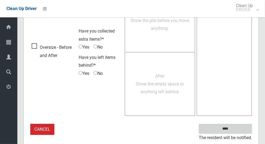
click at [235, 130] on input "****" at bounding box center [225, 129] width 53 height 10
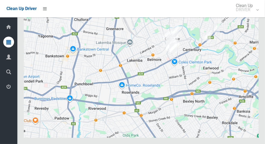
scroll to position [3410, 0]
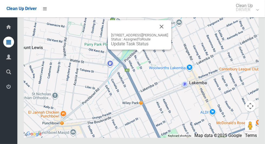
click at [168, 33] on button "Close" at bounding box center [161, 26] width 13 height 13
